Goal: Transaction & Acquisition: Purchase product/service

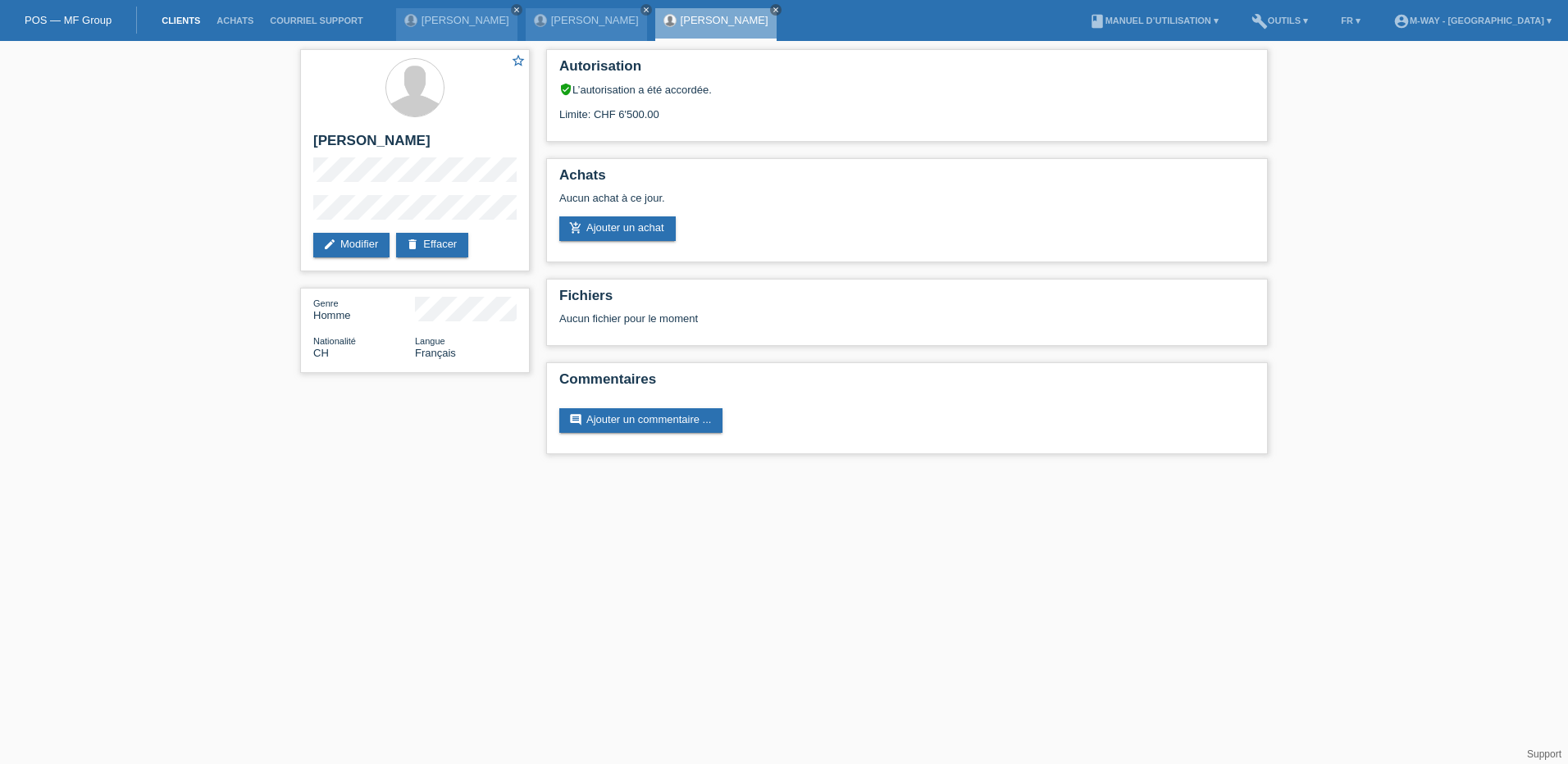
click at [174, 18] on link "Clients" at bounding box center [180, 21] width 55 height 10
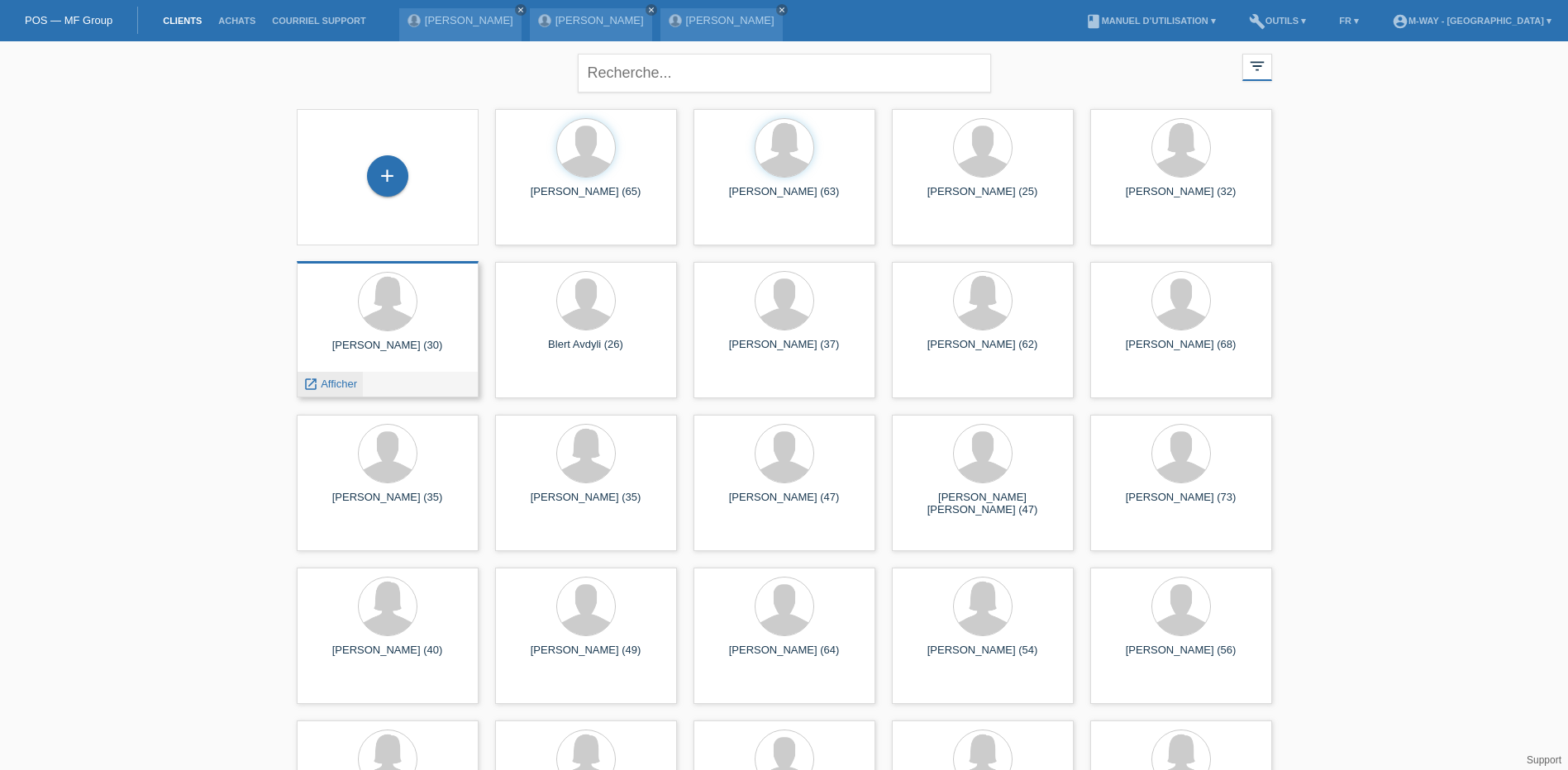
click at [342, 382] on span "Afficher" at bounding box center [338, 383] width 36 height 13
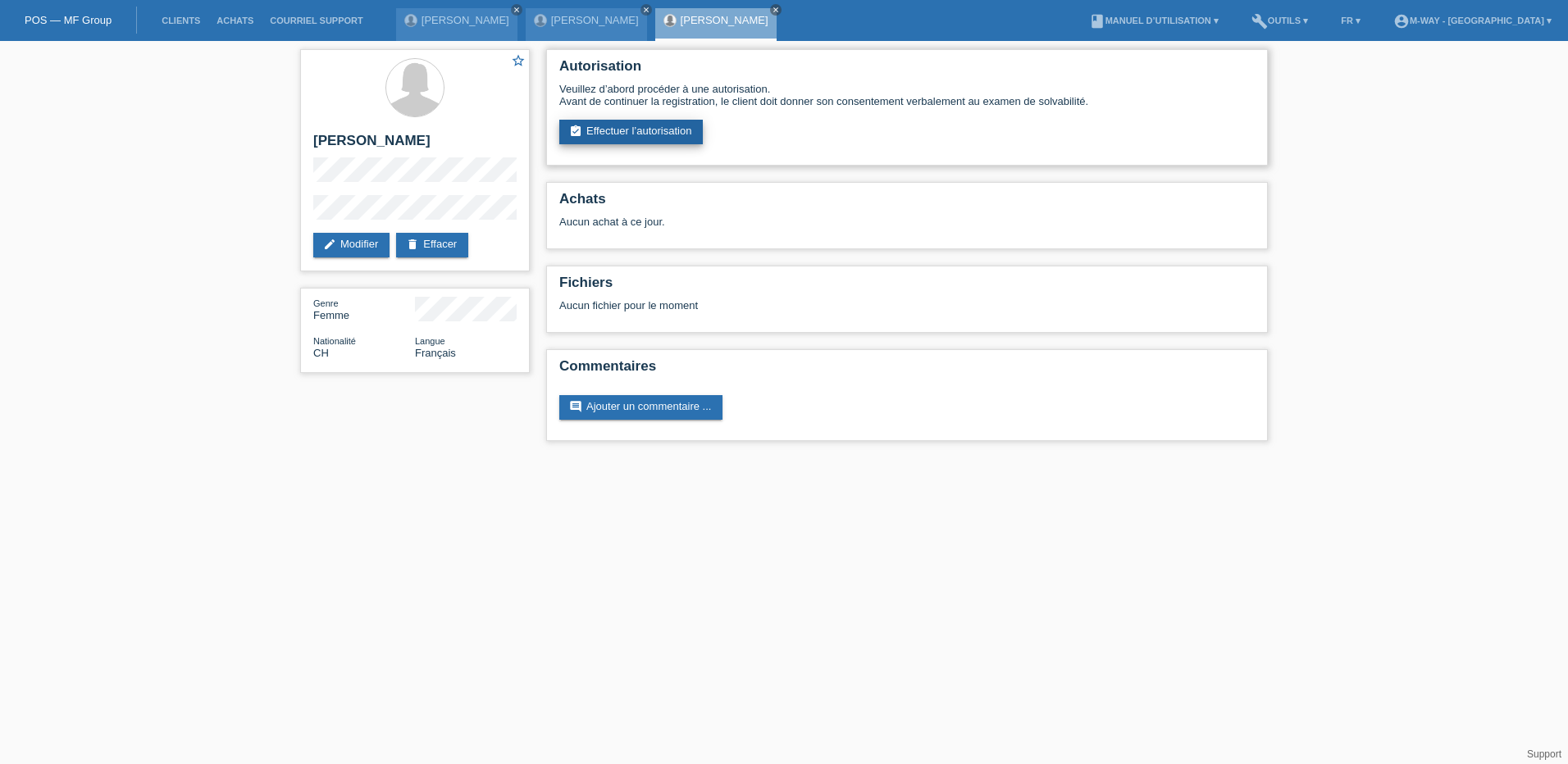
click at [665, 131] on link "assignment_turned_in Effectuer l’autorisation" at bounding box center [630, 132] width 144 height 24
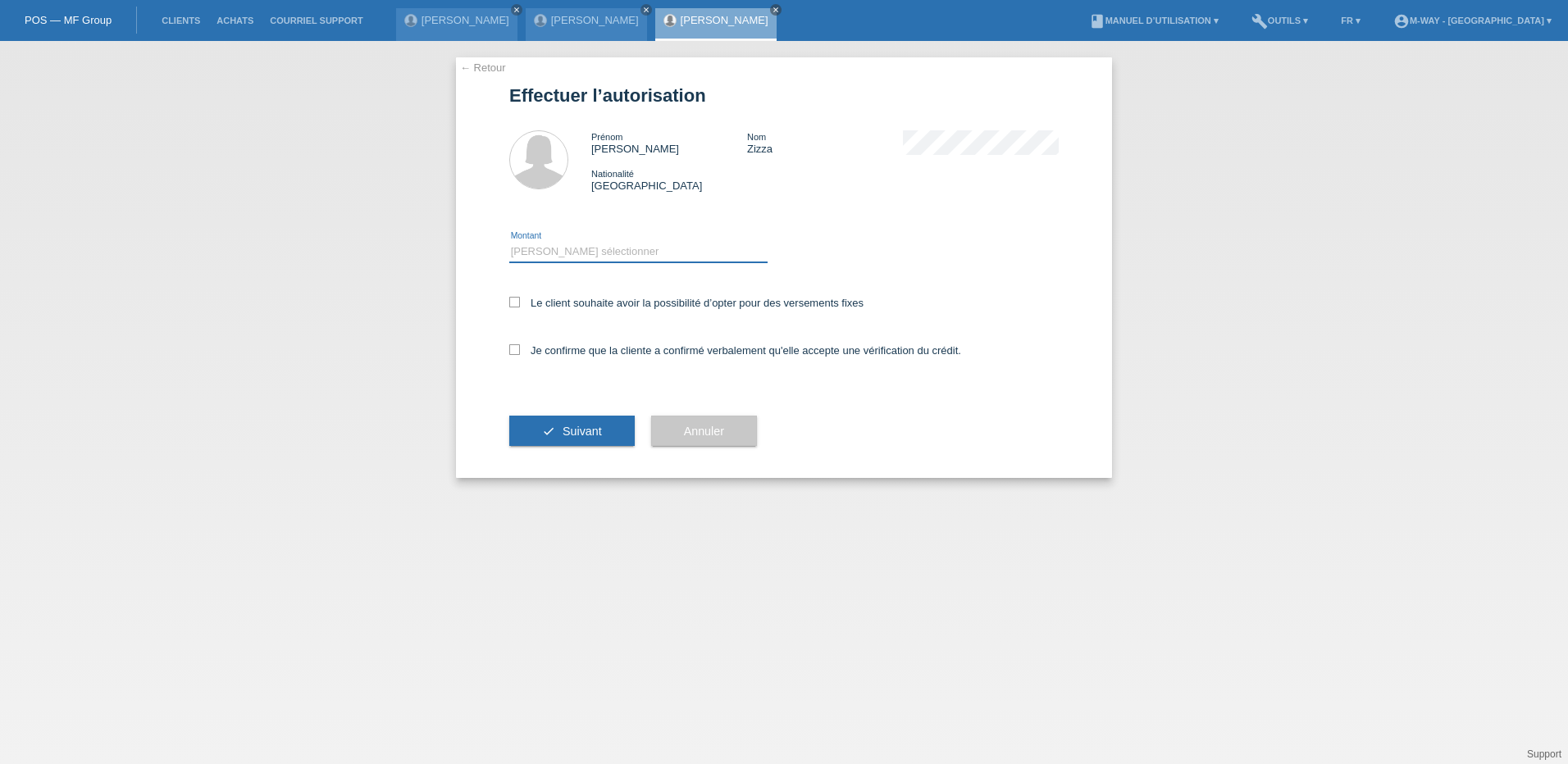
click at [601, 252] on select "Veuillez sélectionner CHF 1.00 - CHF 499.00 CHF 500.00 - CHF 1'999.00 CHF 2'000…" at bounding box center [639, 251] width 259 height 19
select select "3"
click at [510, 242] on select "Veuillez sélectionner CHF 1.00 - CHF 499.00 CHF 500.00 - CHF 1'999.00 CHF 2'000…" at bounding box center [639, 251] width 259 height 19
click at [512, 303] on icon at bounding box center [515, 302] width 11 height 11
click at [512, 303] on input "Le client souhaite avoir la possibilité d’opter pour des versements fixes" at bounding box center [515, 302] width 11 height 11
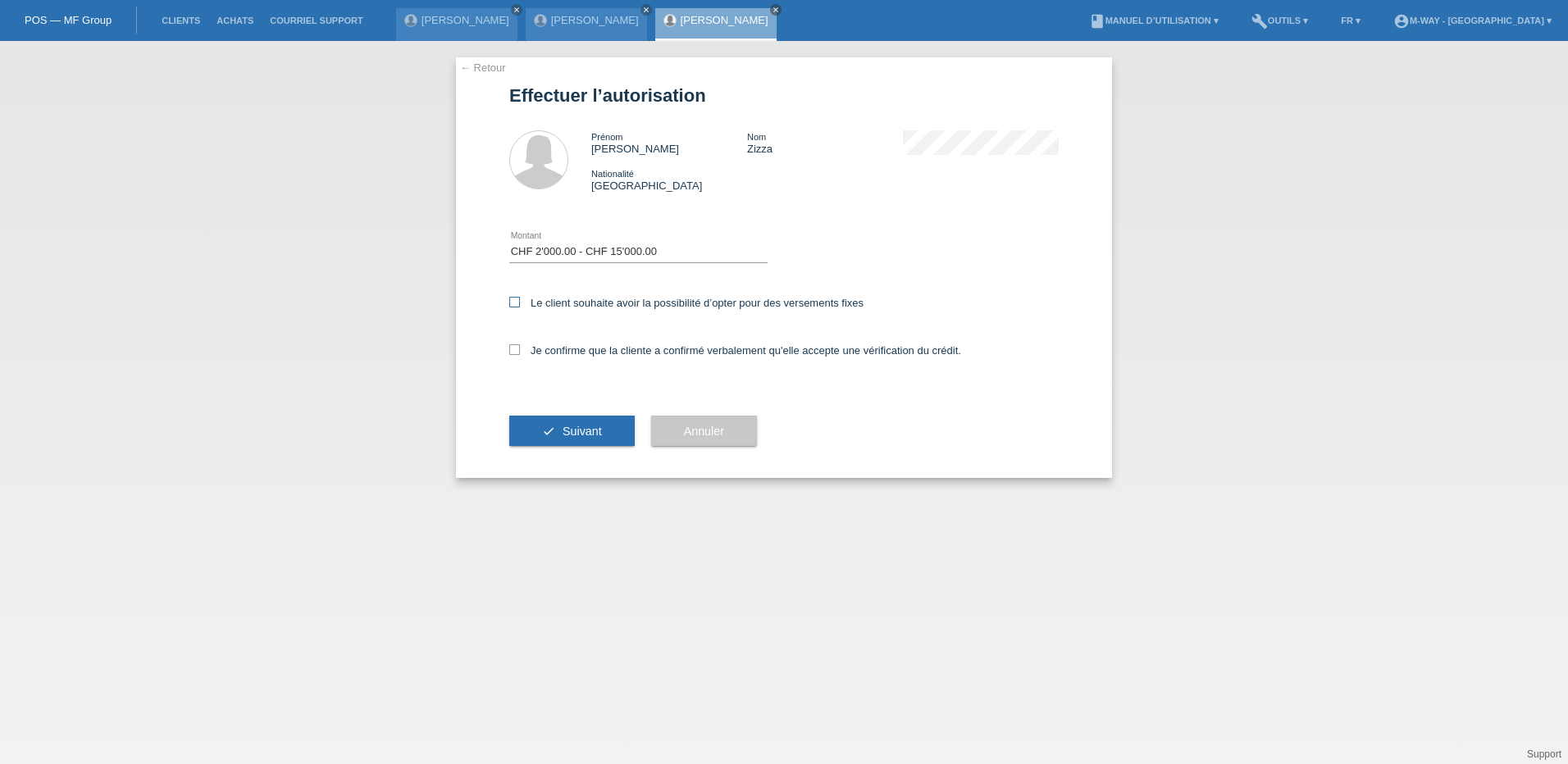
checkbox input "true"
click at [517, 348] on icon at bounding box center [515, 349] width 11 height 11
click at [517, 348] on input "Je confirme que la cliente a confirmé verbalement qu'elle accepte une vérificat…" at bounding box center [515, 349] width 11 height 11
checkbox input "true"
click at [578, 432] on span "Suivant" at bounding box center [582, 432] width 39 height 13
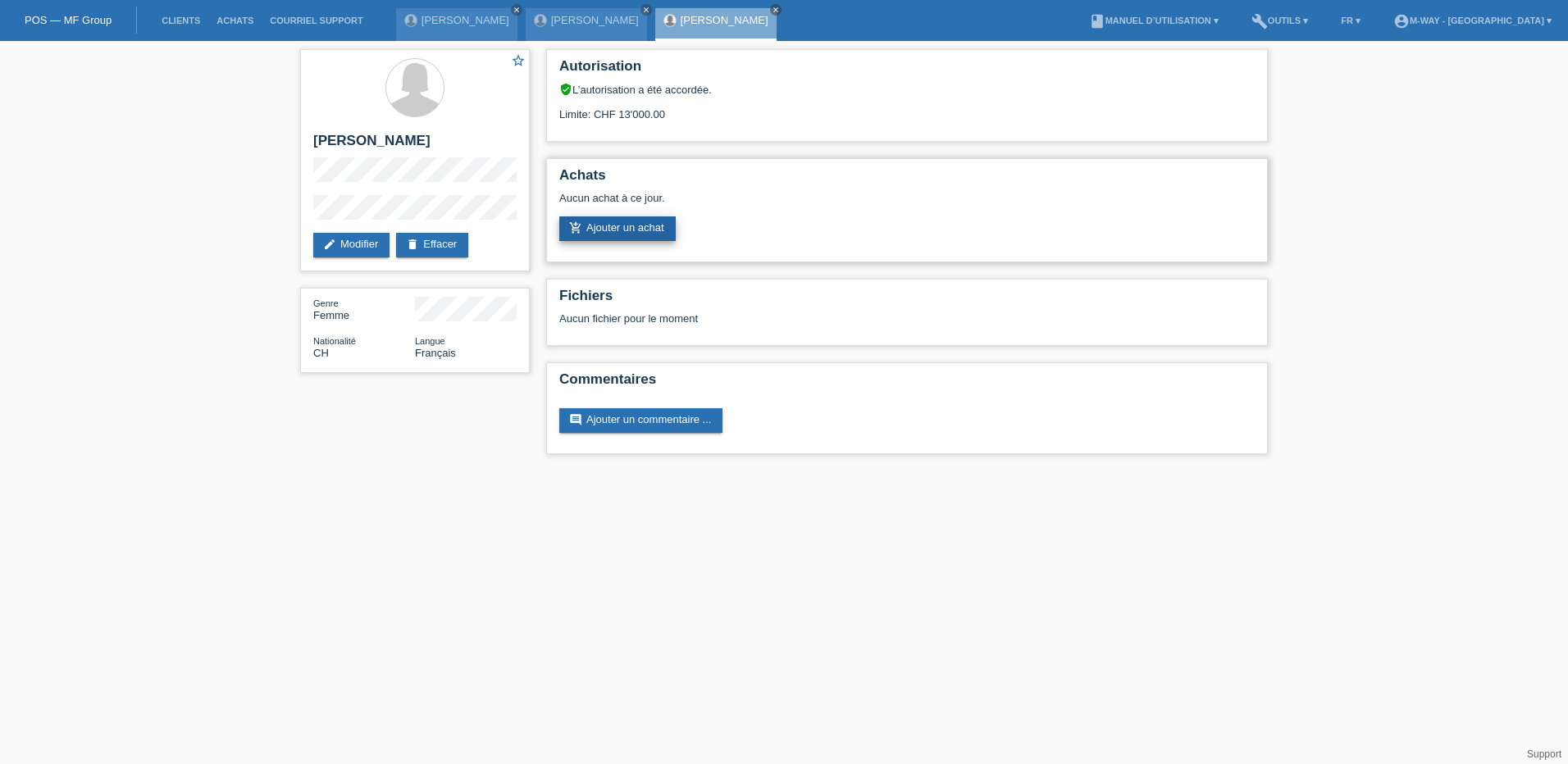
click at [630, 222] on link "add_shopping_cart Ajouter un achat" at bounding box center [617, 228] width 117 height 24
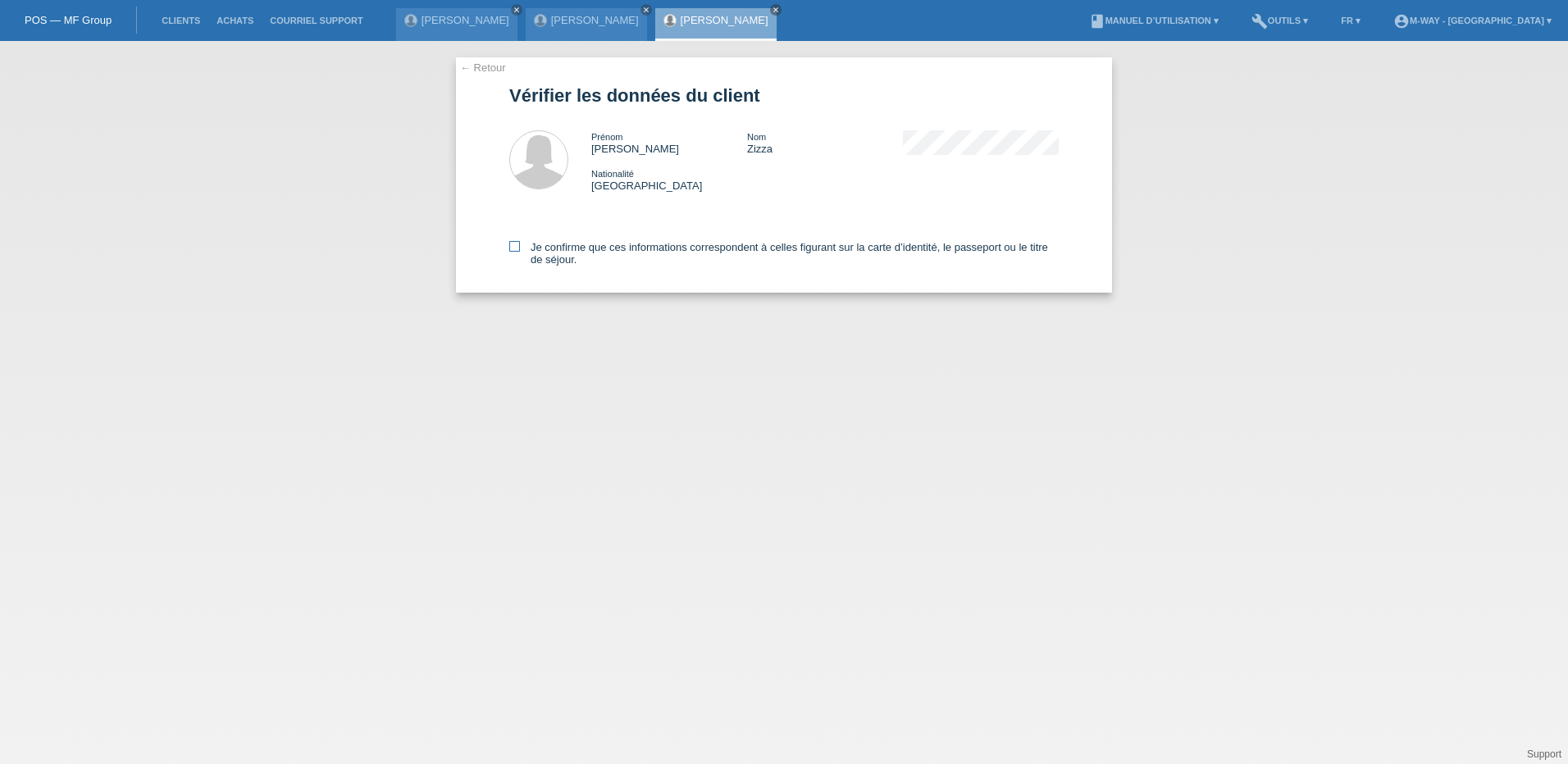
click at [512, 250] on icon at bounding box center [515, 246] width 11 height 11
click at [512, 250] on input "Je confirme que ces informations correspondent à celles figurant sur la carte d…" at bounding box center [515, 246] width 11 height 11
checkbox input "true"
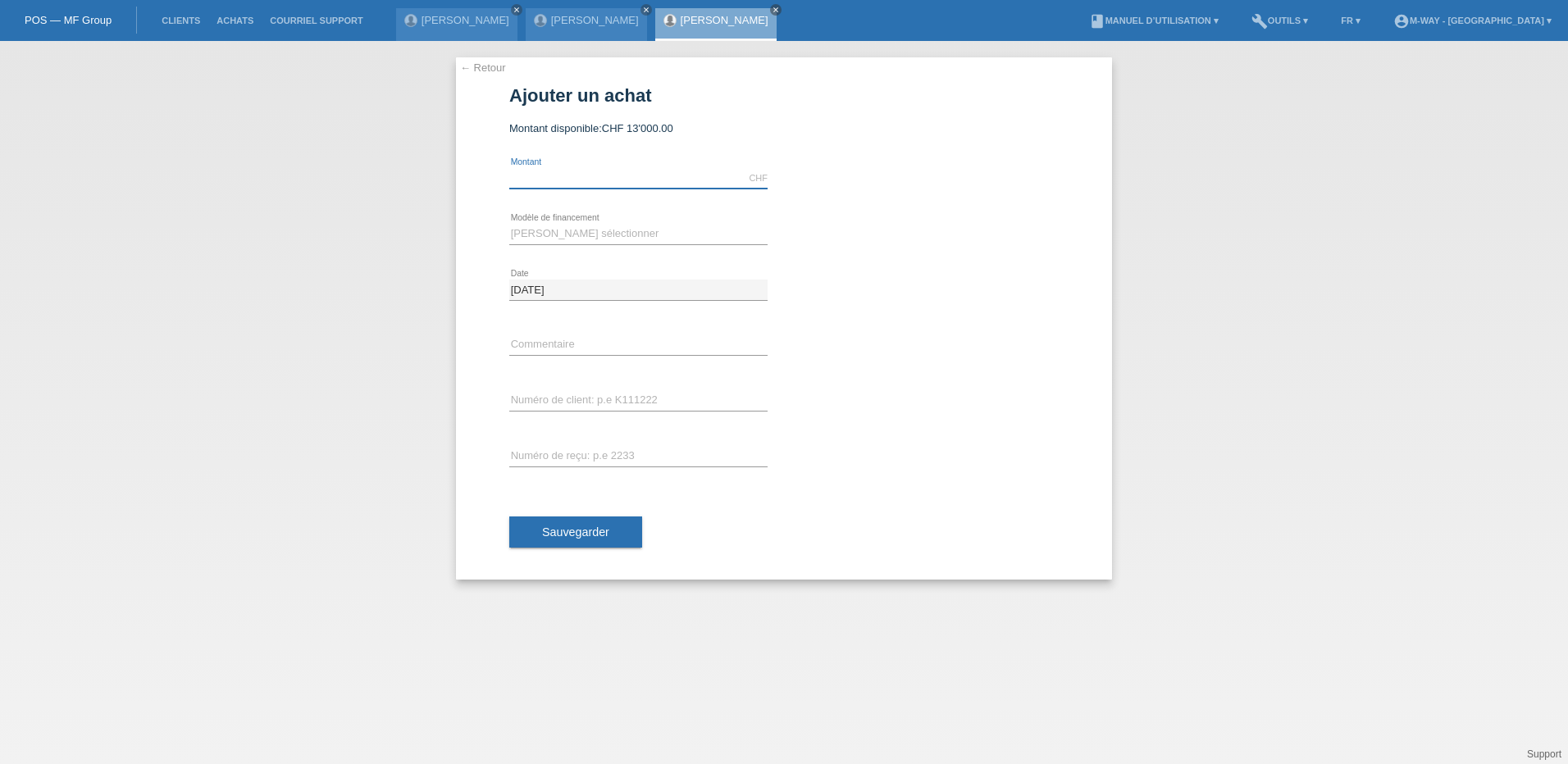
click at [563, 173] on input "text" at bounding box center [639, 178] width 259 height 20
type input "3315.00"
click at [562, 224] on select "Veuillez sélectionner Taux fixes Achat sur facture avec paiement partiel" at bounding box center [639, 233] width 259 height 19
select select "77"
click at [510, 224] on select "Veuillez sélectionner Taux fixes Achat sur facture avec paiement partiel" at bounding box center [639, 233] width 259 height 19
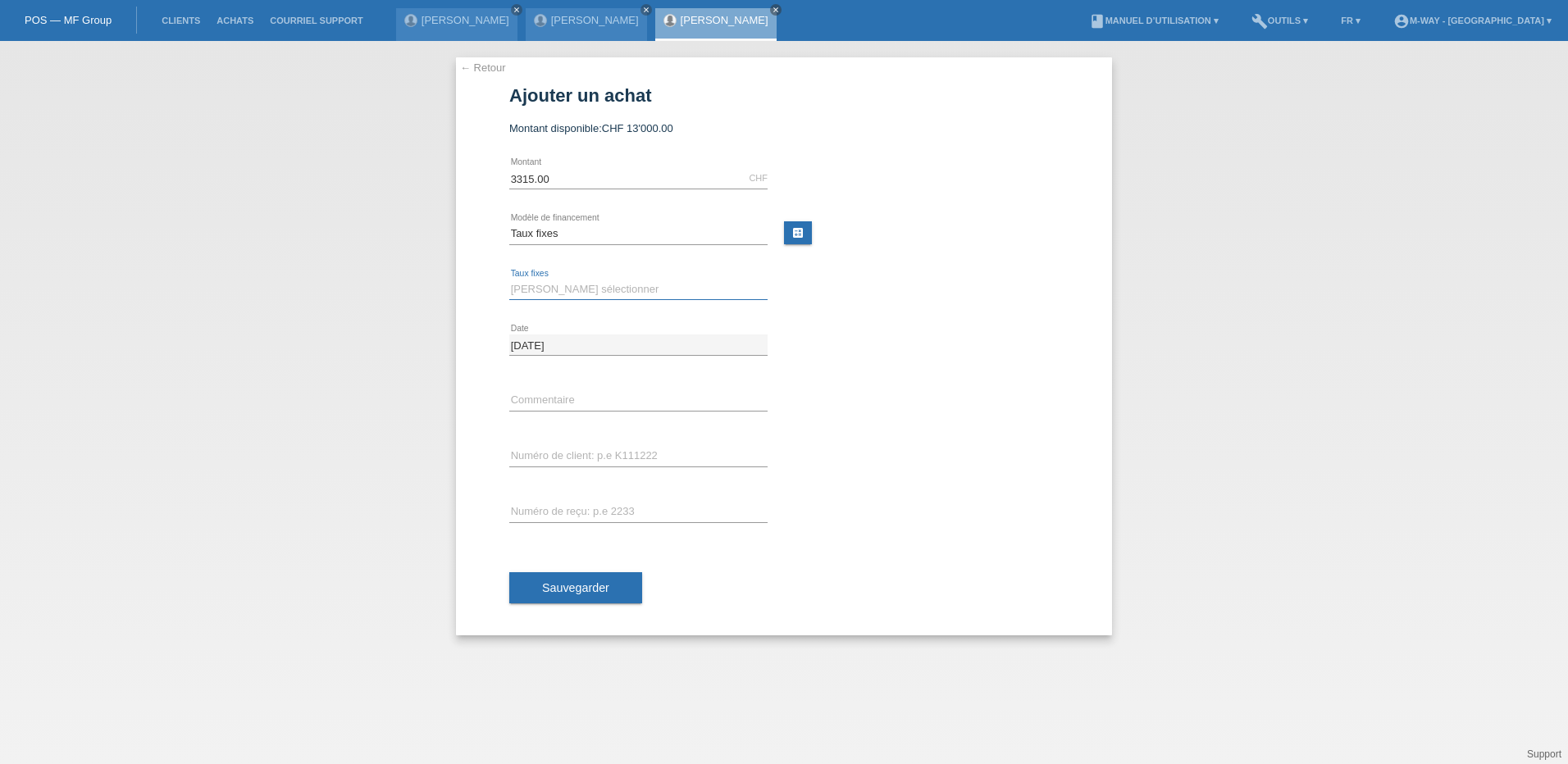
click at [572, 291] on select "Veuillez sélectionner 4 versements 5 versements 6 versements 7 versements 8 ver…" at bounding box center [639, 289] width 259 height 19
select select "202"
click at [510, 280] on select "Veuillez sélectionner 4 versements 5 versements 6 versements 7 versements 8 ver…" at bounding box center [639, 289] width 259 height 19
click at [559, 454] on input "text" at bounding box center [639, 456] width 259 height 20
type input "K243283"
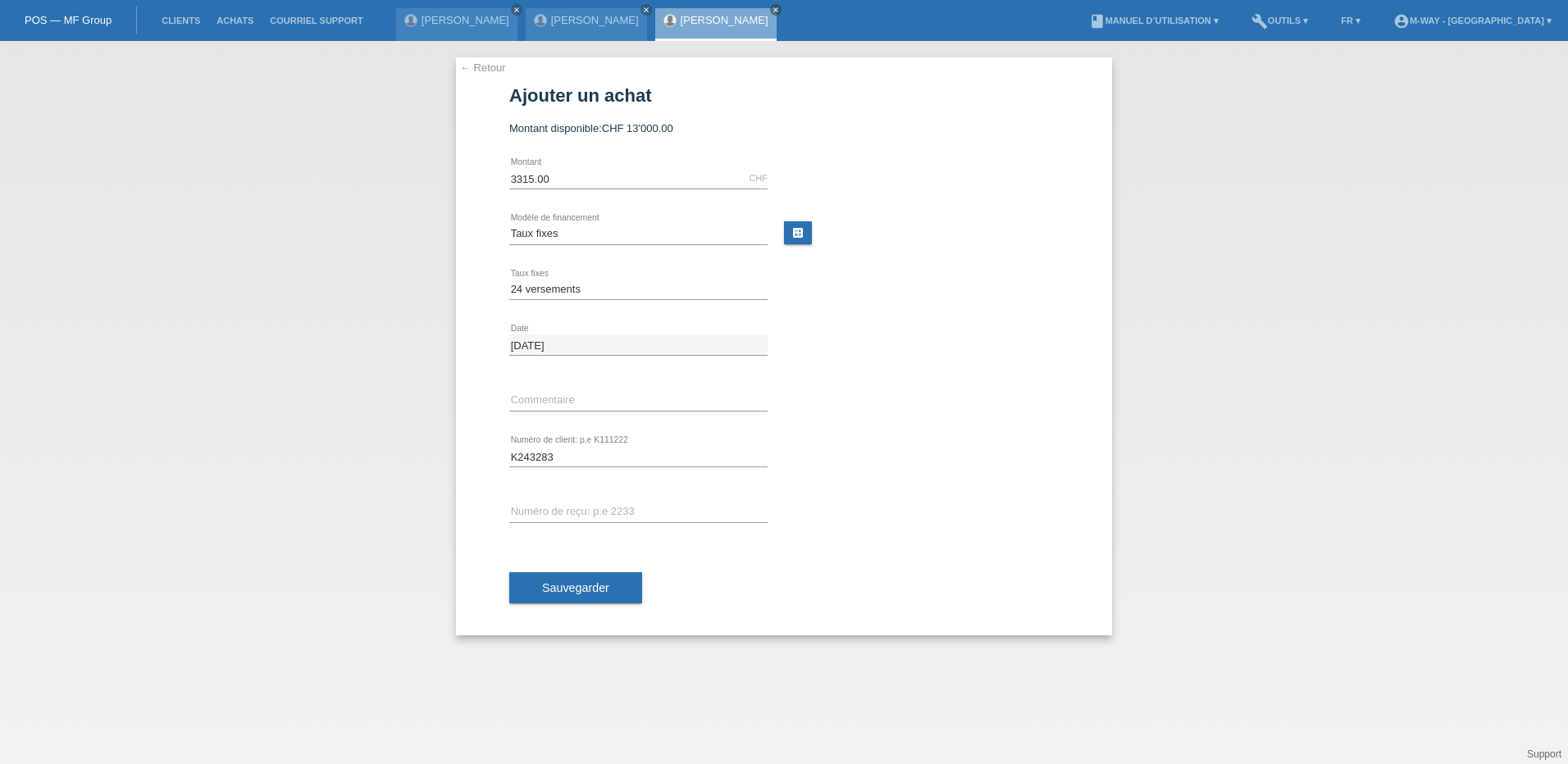
click at [562, 500] on div "error Numéro de reçu: p.e 2233" at bounding box center [639, 512] width 259 height 55
click at [563, 513] on input "text" at bounding box center [639, 512] width 259 height 20
type input "28001/24"
click at [571, 589] on span "Sauvegarder" at bounding box center [576, 589] width 67 height 13
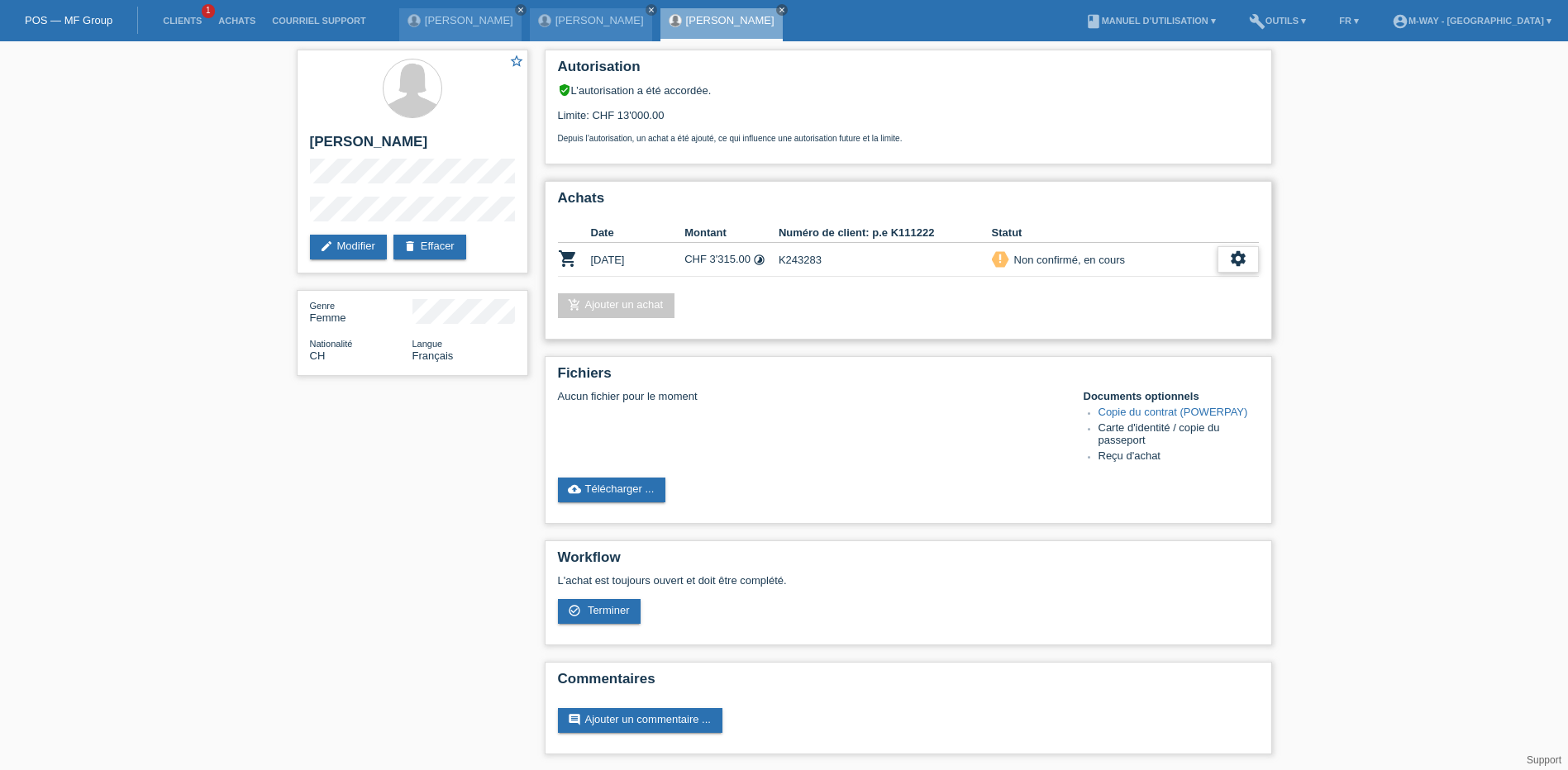
click at [1244, 262] on icon "settings" at bounding box center [1238, 258] width 18 height 18
click at [1137, 338] on span "Terminer" at bounding box center [1122, 334] width 47 height 19
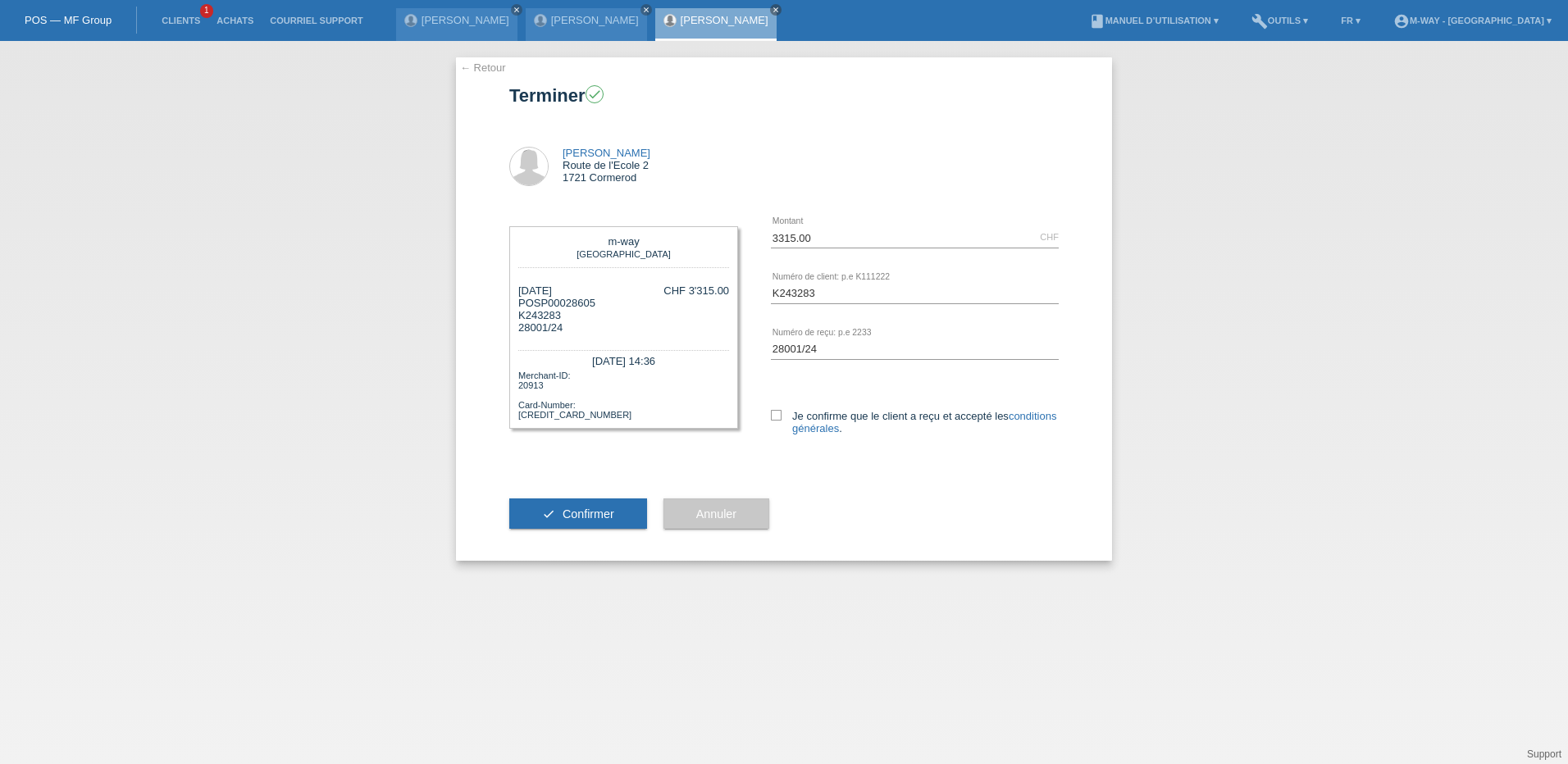
drag, startPoint x: 778, startPoint y: 418, endPoint x: 729, endPoint y: 467, distance: 69.3
click at [777, 417] on icon at bounding box center [776, 415] width 11 height 11
click at [777, 417] on input "Je confirme que le client a reçu et accepté les conditions générales ." at bounding box center [776, 415] width 11 height 11
checkbox input "true"
click at [600, 513] on span "Confirmer" at bounding box center [588, 515] width 52 height 13
